Goal: Check status: Check status

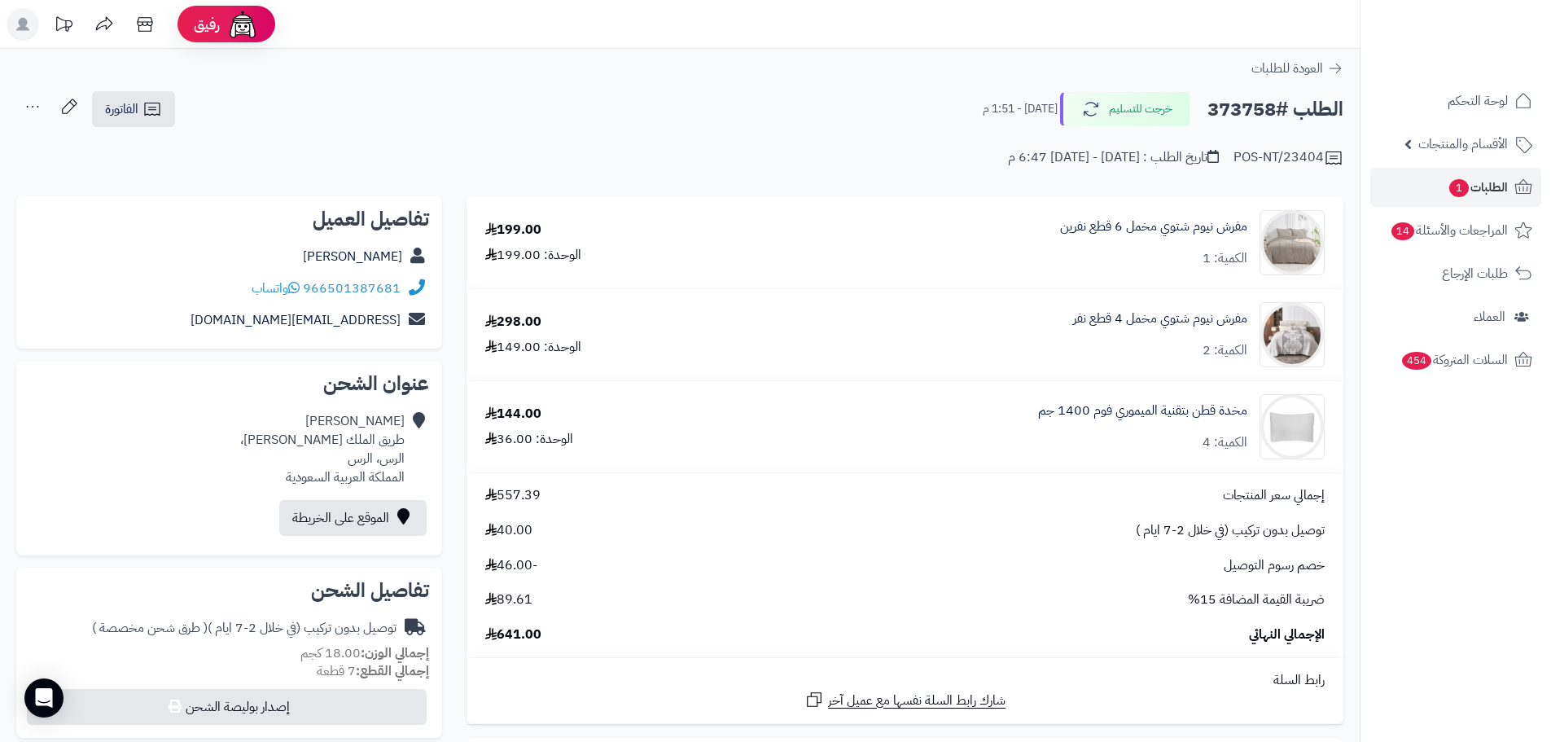
click at [1417, 181] on link "الطلبات 1" at bounding box center [1455, 187] width 171 height 39
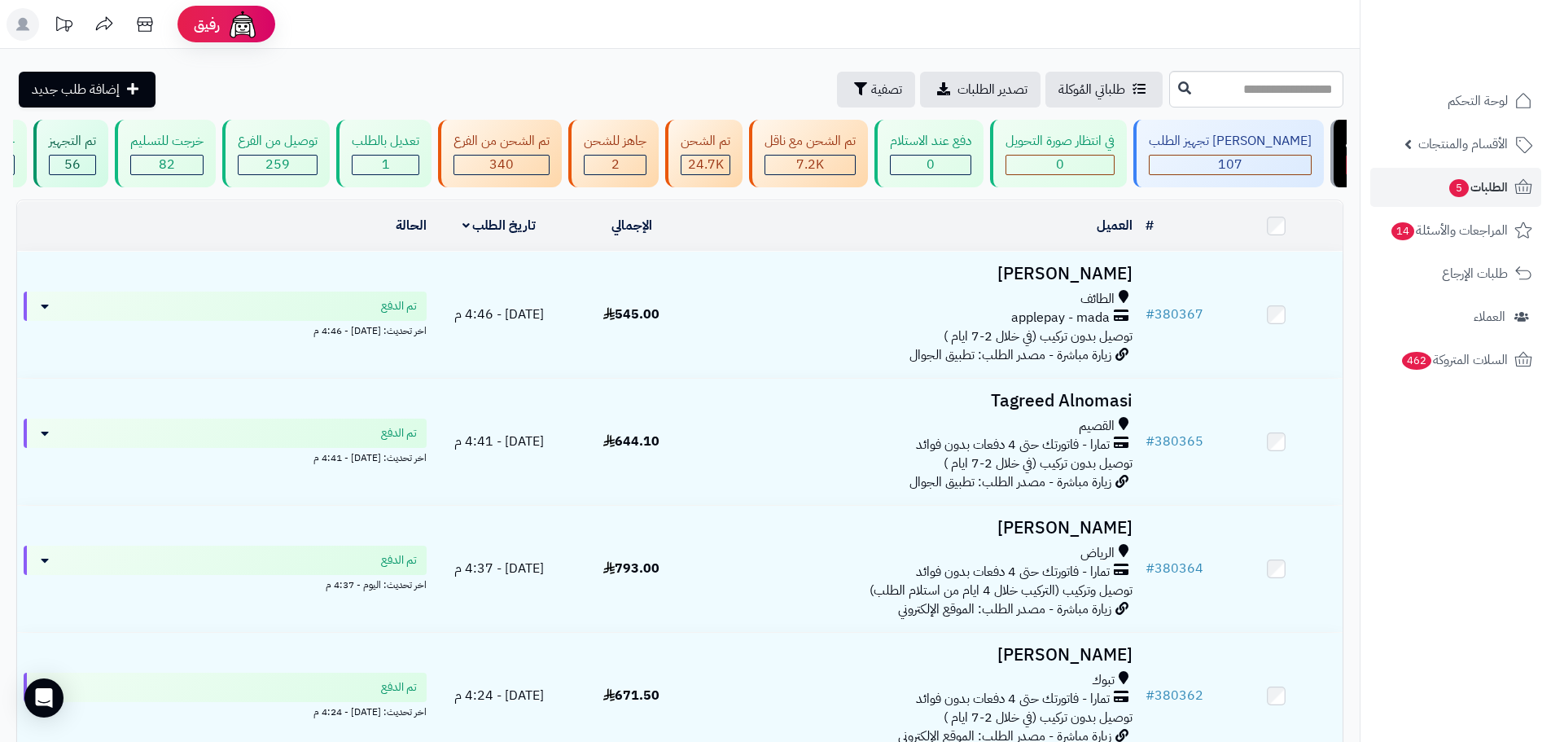
scroll to position [0, 1]
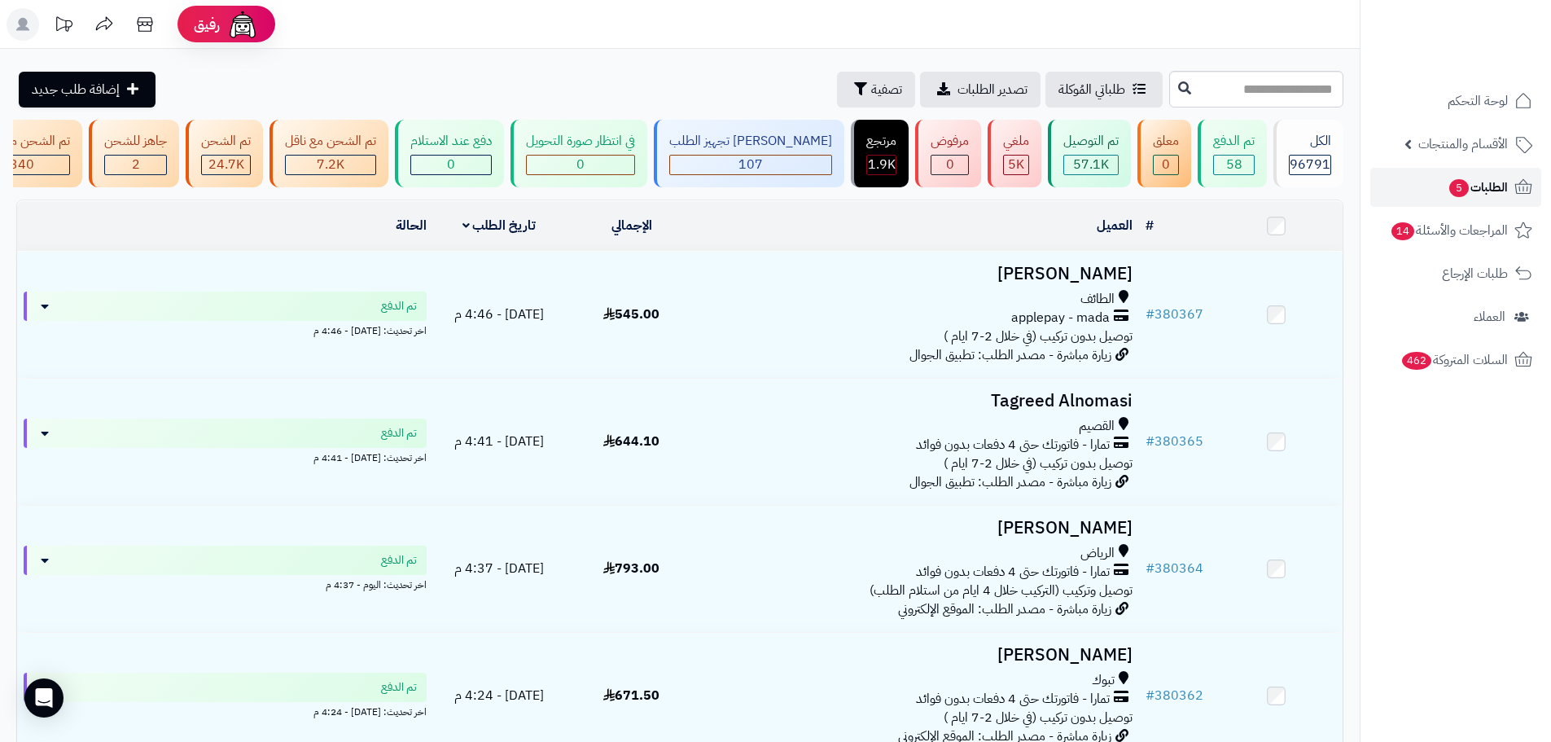
click at [1379, 192] on link "الطلبات 5" at bounding box center [1455, 187] width 171 height 39
